Goal: Use online tool/utility

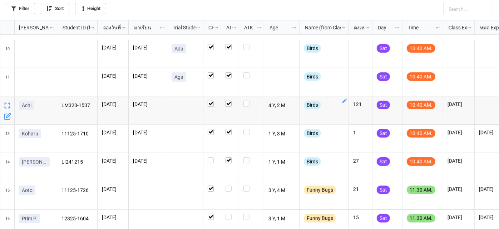
scroll to position [282, 0]
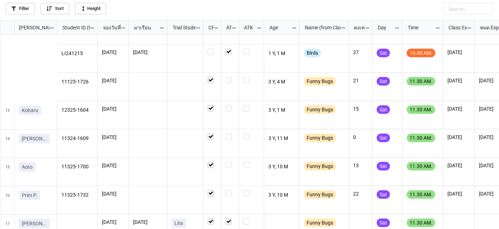
scroll to position [358, 0]
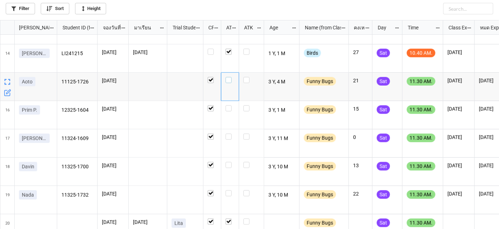
click at [230, 77] on label "grid" at bounding box center [230, 77] width 9 height 0
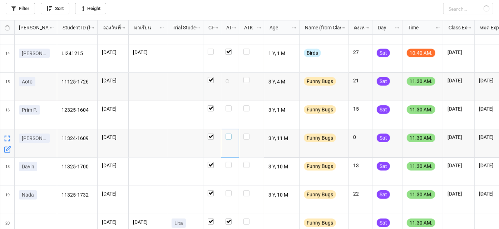
click at [227, 133] on label "grid" at bounding box center [230, 133] width 9 height 0
click at [228, 162] on label "grid" at bounding box center [230, 162] width 9 height 0
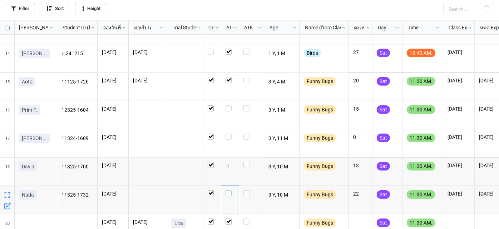
click at [229, 190] on label "grid" at bounding box center [230, 190] width 9 height 0
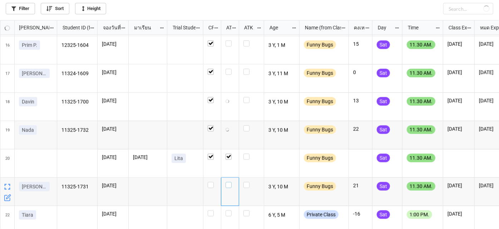
click at [230, 182] on label "grid" at bounding box center [230, 182] width 9 height 0
checkbox input "true"
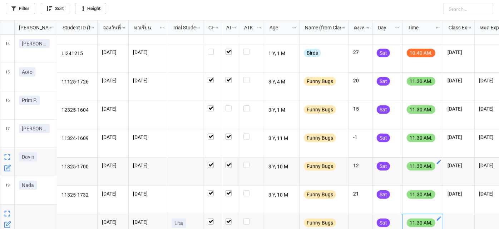
scroll to position [358, 0]
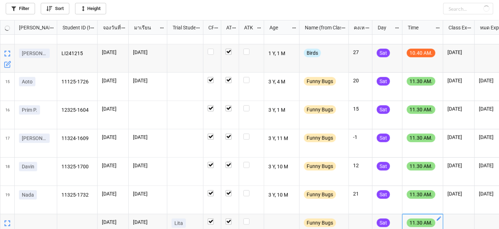
checkbox input "true"
